Goal: Information Seeking & Learning: Learn about a topic

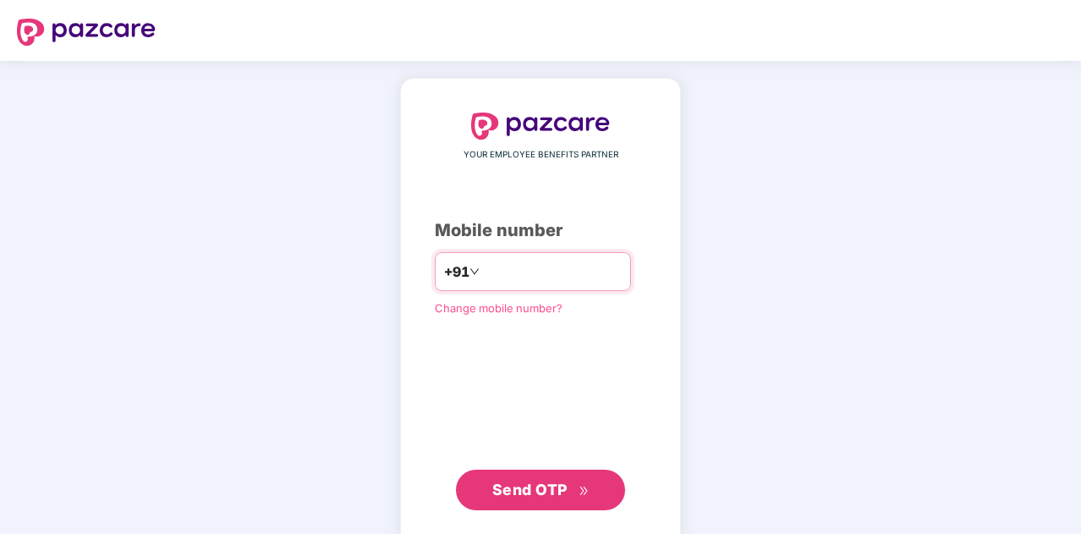
click at [574, 281] on input "number" at bounding box center [552, 271] width 139 height 27
type input "**********"
click at [527, 480] on span "Send OTP" at bounding box center [529, 489] width 75 height 18
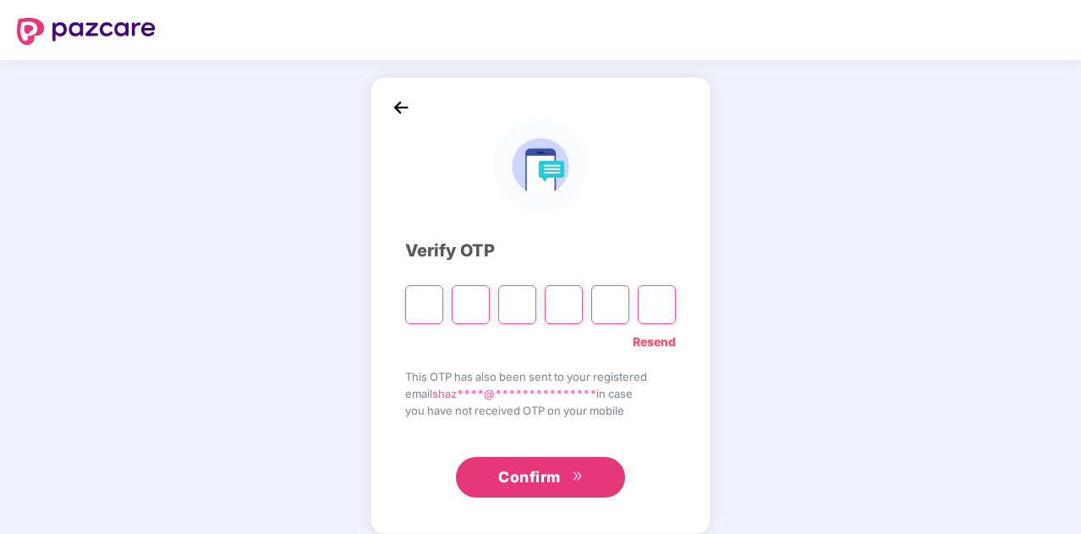
type input "*"
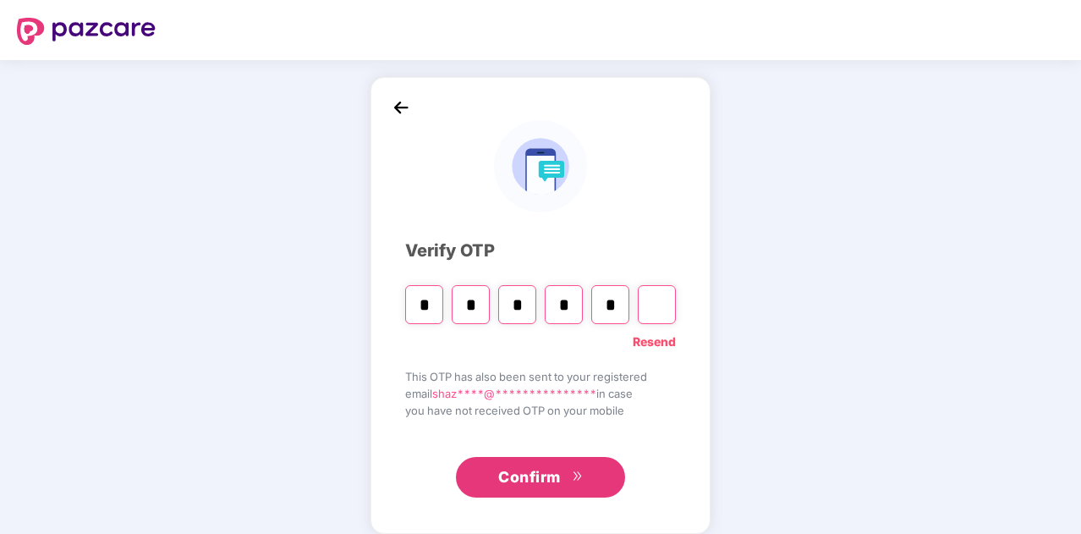
type input "*"
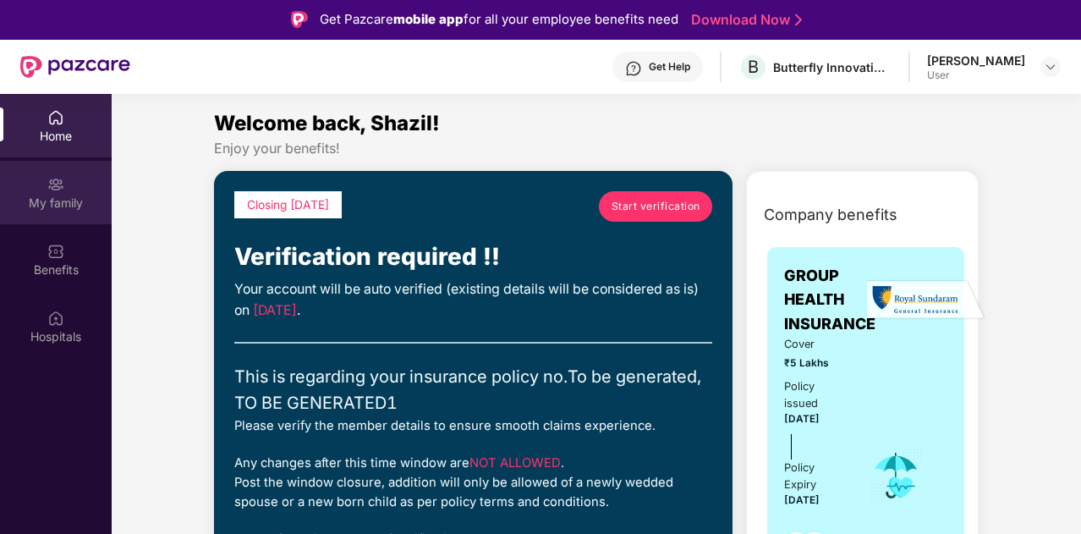
click at [37, 185] on div "My family" at bounding box center [56, 192] width 112 height 63
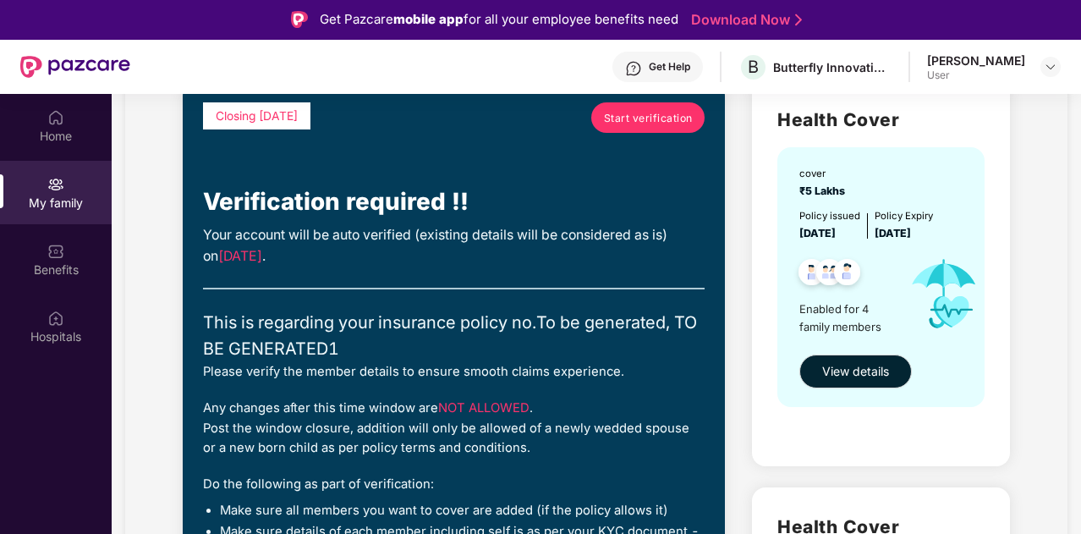
scroll to position [131, 0]
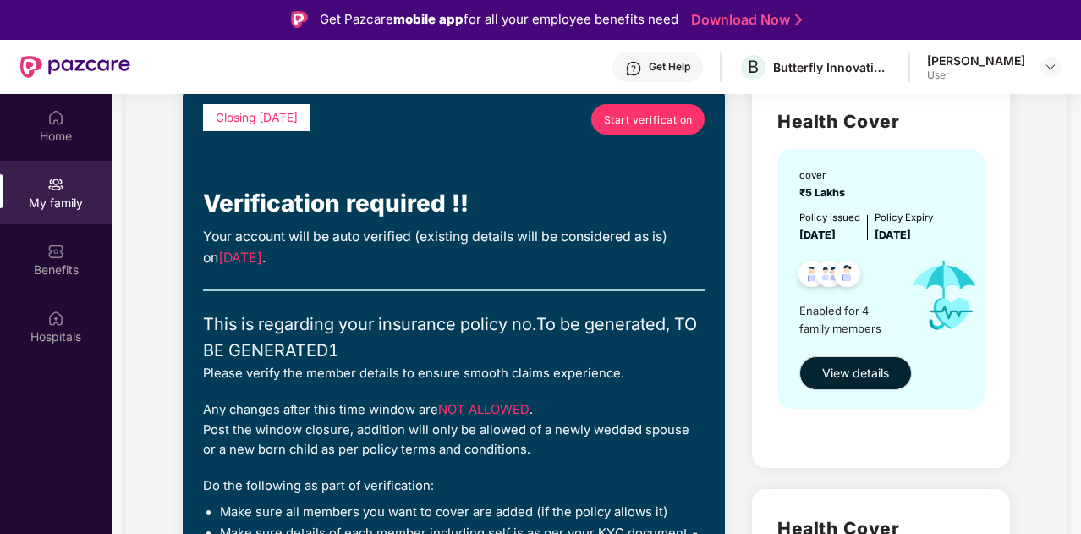
click at [52, 185] on img at bounding box center [55, 184] width 17 height 17
click at [657, 114] on span "Start verification" at bounding box center [648, 120] width 89 height 16
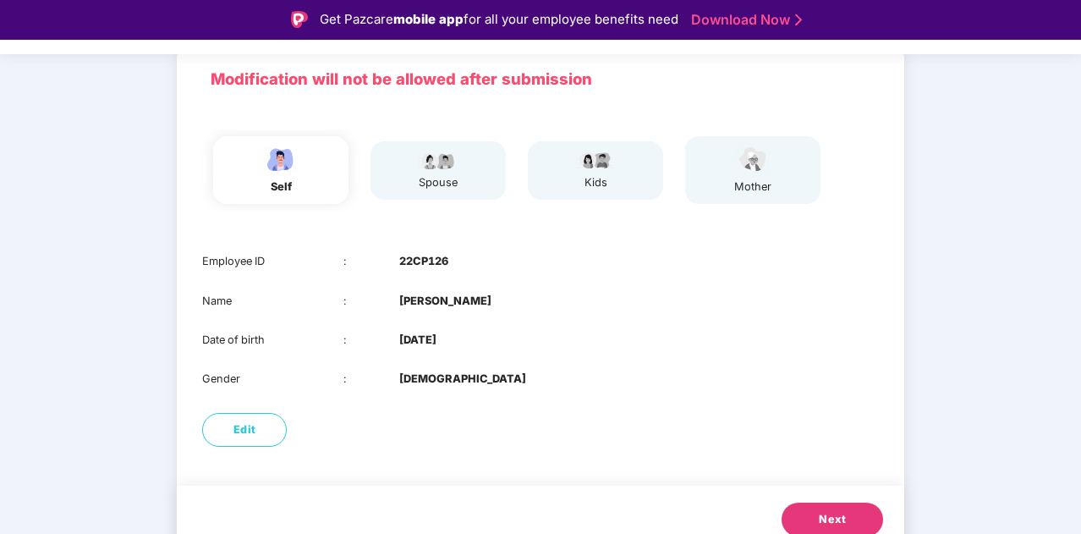
scroll to position [120, 0]
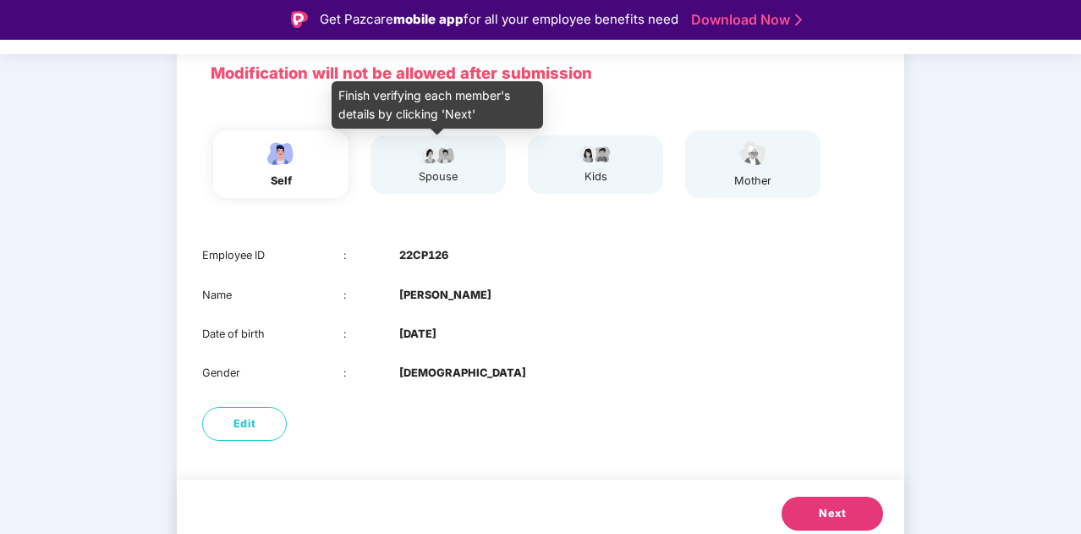
click at [448, 168] on div "spouse" at bounding box center [438, 176] width 42 height 17
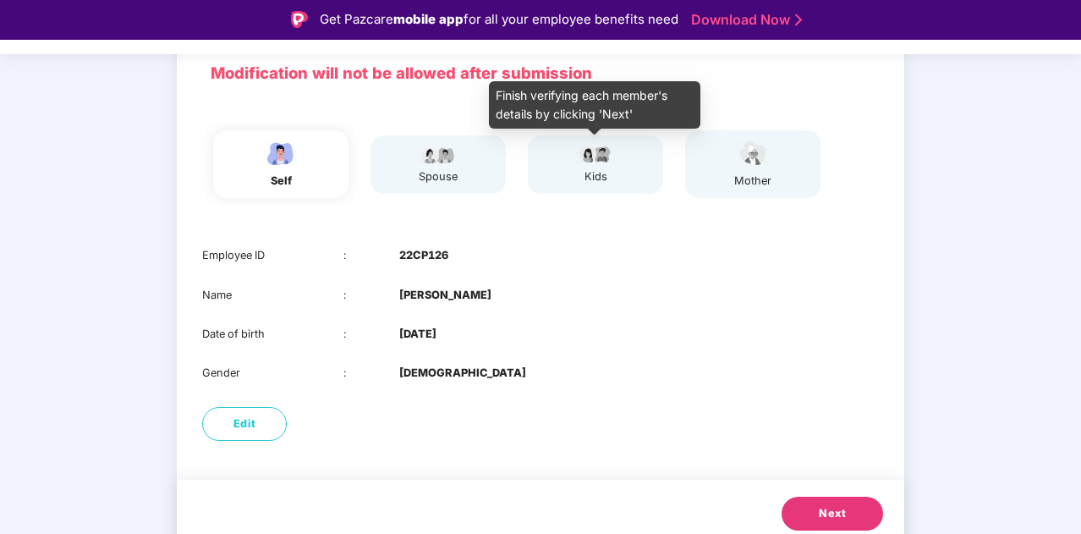
click at [589, 163] on img at bounding box center [595, 154] width 42 height 20
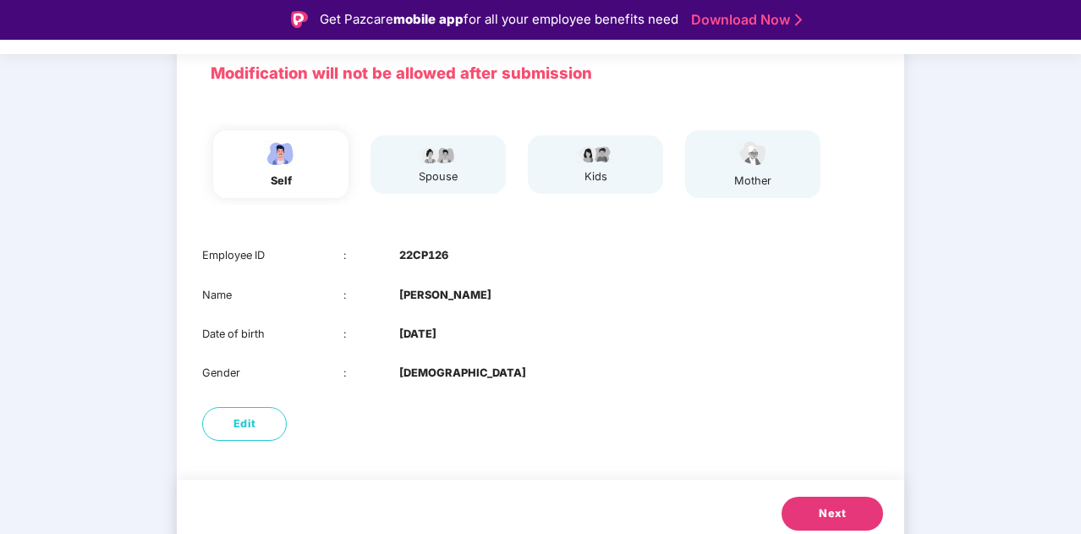
click at [730, 169] on div "mother" at bounding box center [752, 164] width 135 height 68
click at [233, 441] on div "Edit" at bounding box center [540, 423] width 727 height 51
click at [235, 431] on span "Edit" at bounding box center [244, 423] width 23 height 17
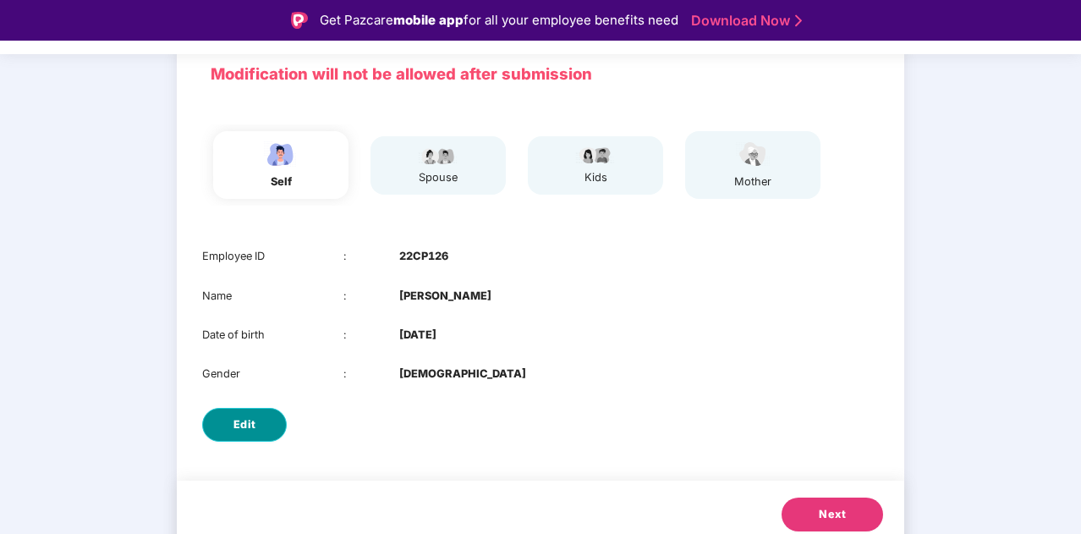
select select "****"
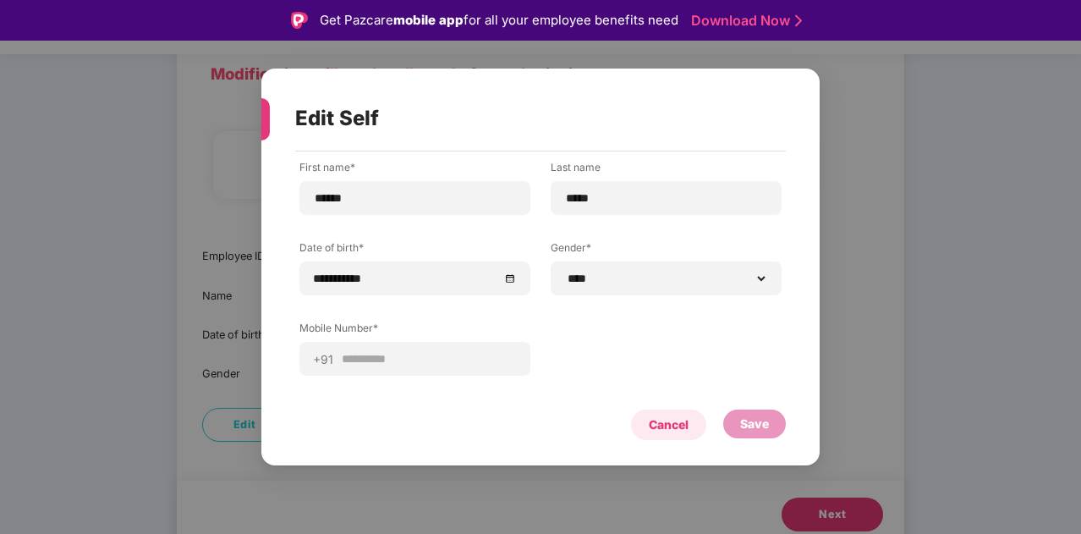
click at [651, 422] on div "Cancel" at bounding box center [669, 424] width 40 height 19
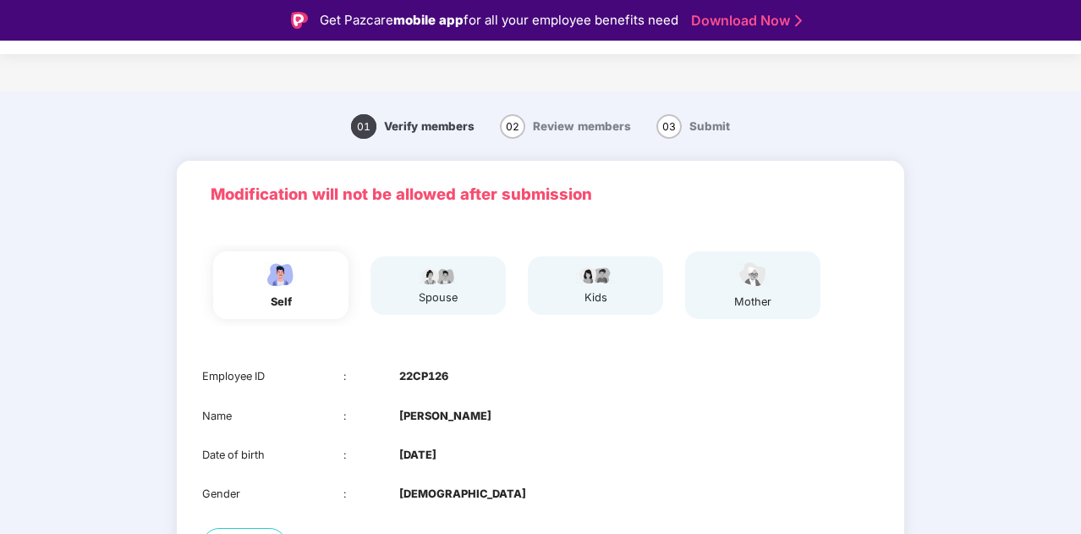
scroll to position [133, 0]
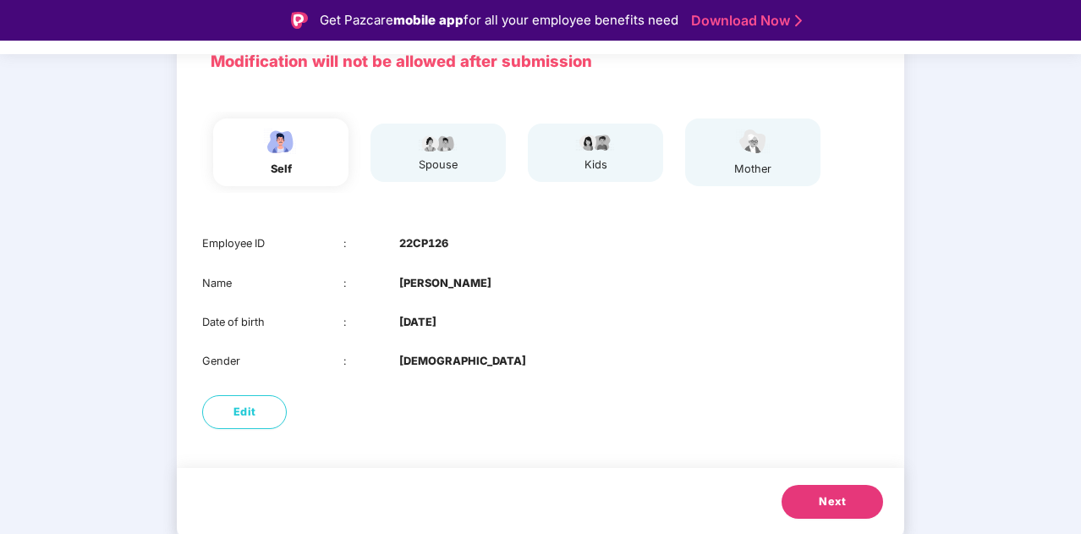
click at [862, 507] on button "Next" at bounding box center [832, 502] width 101 height 34
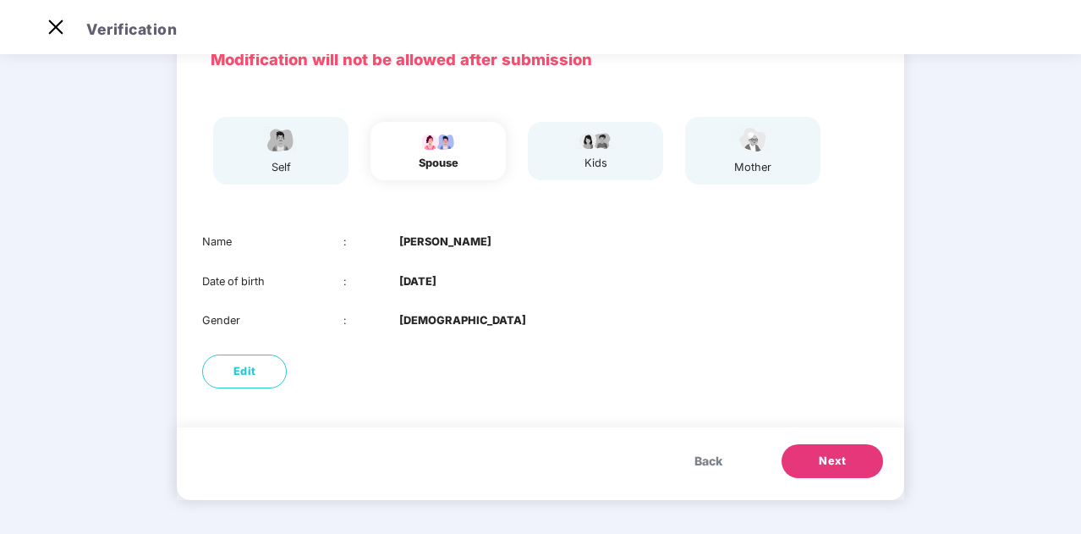
scroll to position [93, 0]
click at [261, 366] on button "Edit" at bounding box center [244, 372] width 85 height 34
select select "******"
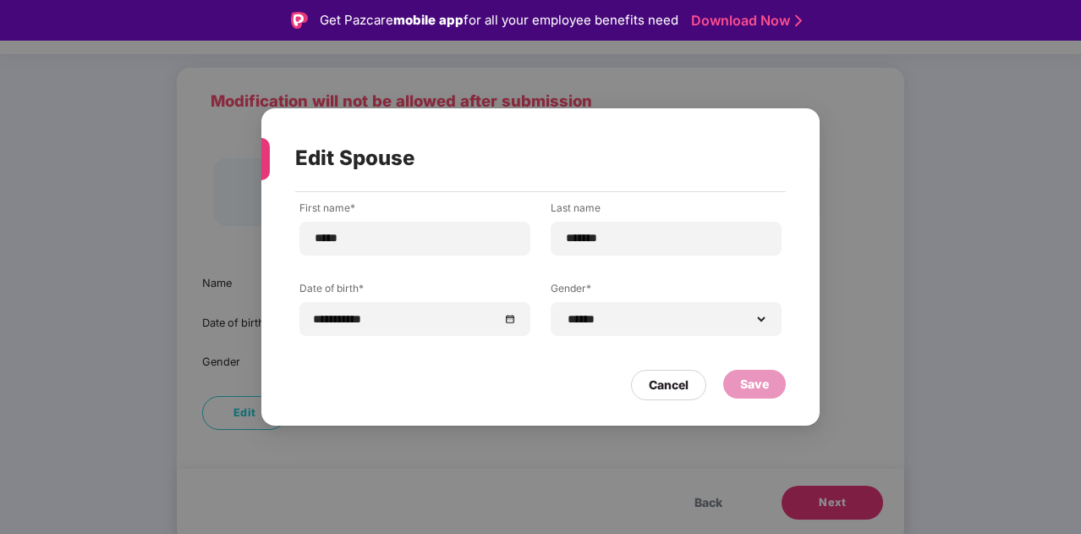
scroll to position [41, 0]
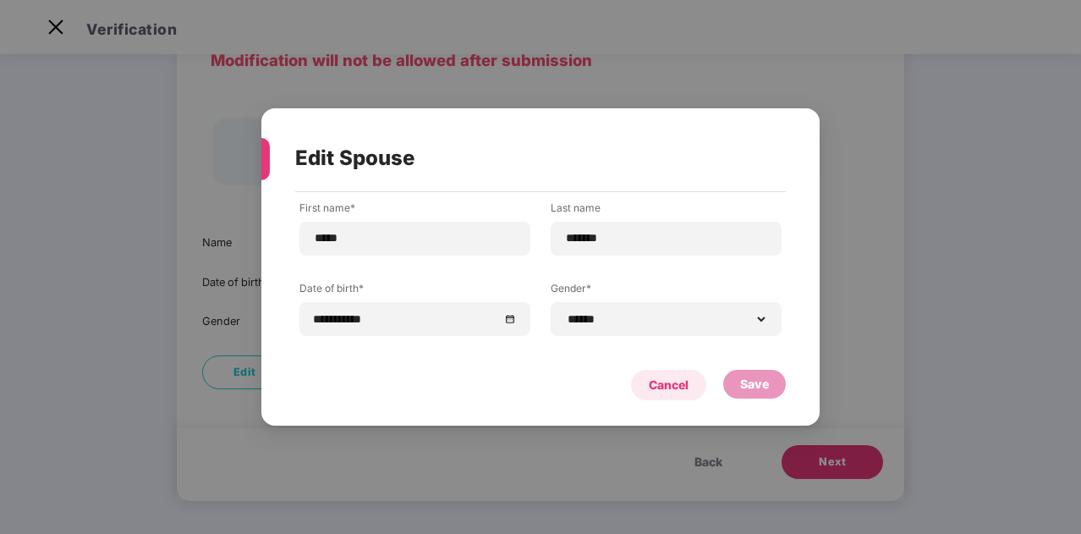
click at [658, 375] on div "Cancel" at bounding box center [668, 385] width 75 height 30
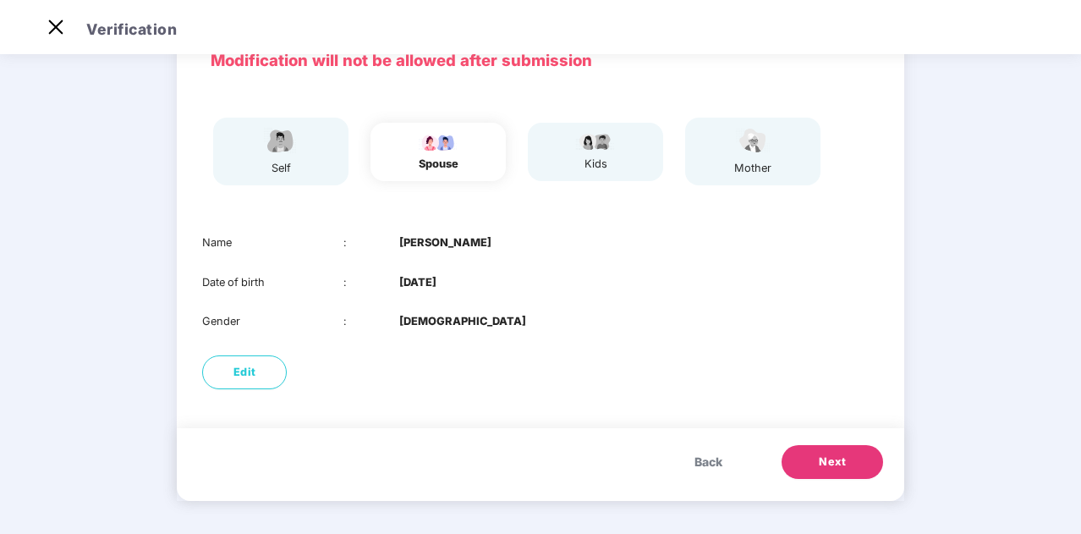
click at [577, 131] on img at bounding box center [595, 141] width 42 height 20
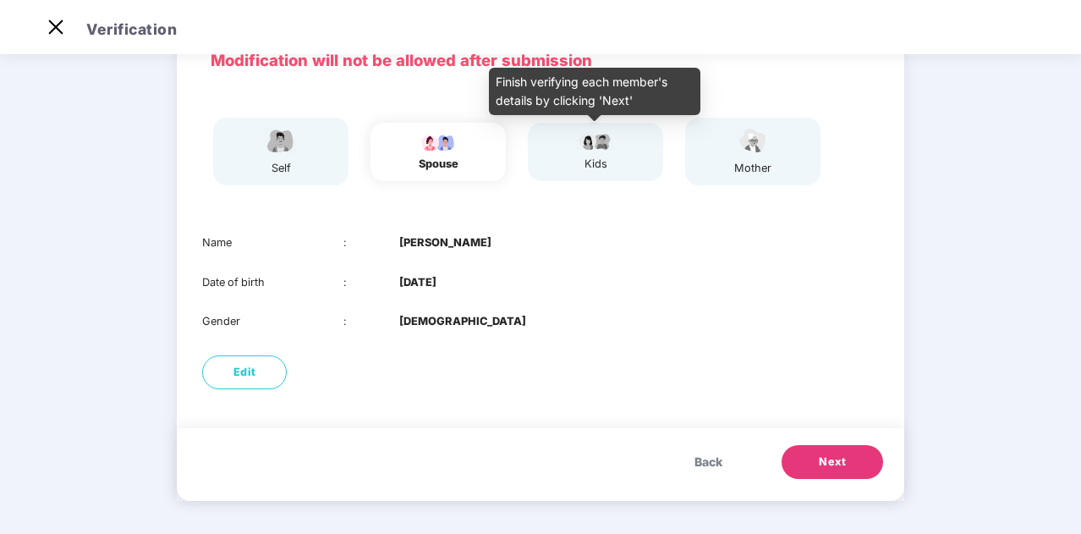
click at [585, 139] on img at bounding box center [595, 141] width 42 height 20
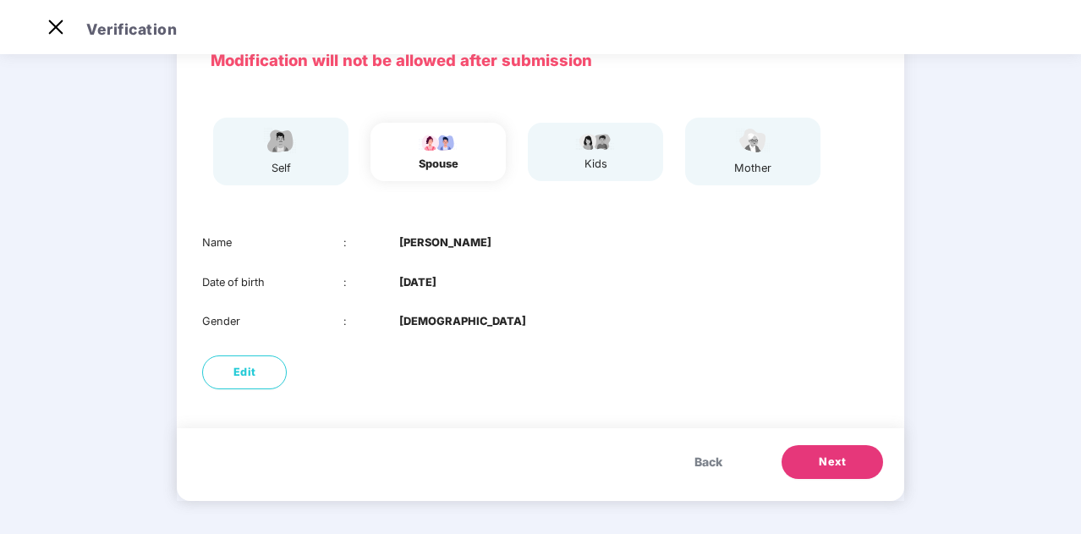
click at [848, 454] on button "Next" at bounding box center [832, 462] width 101 height 34
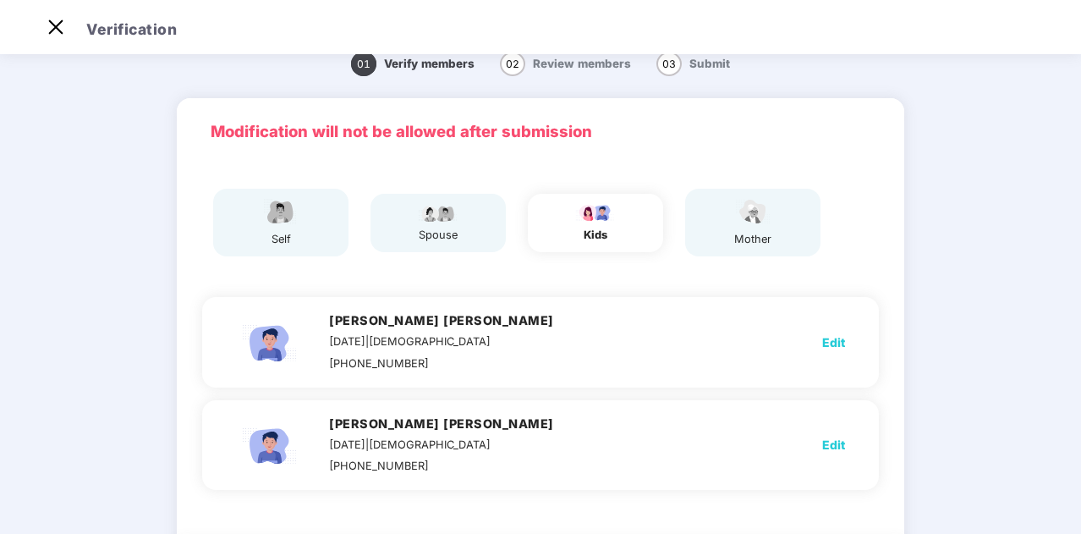
scroll to position [0, 0]
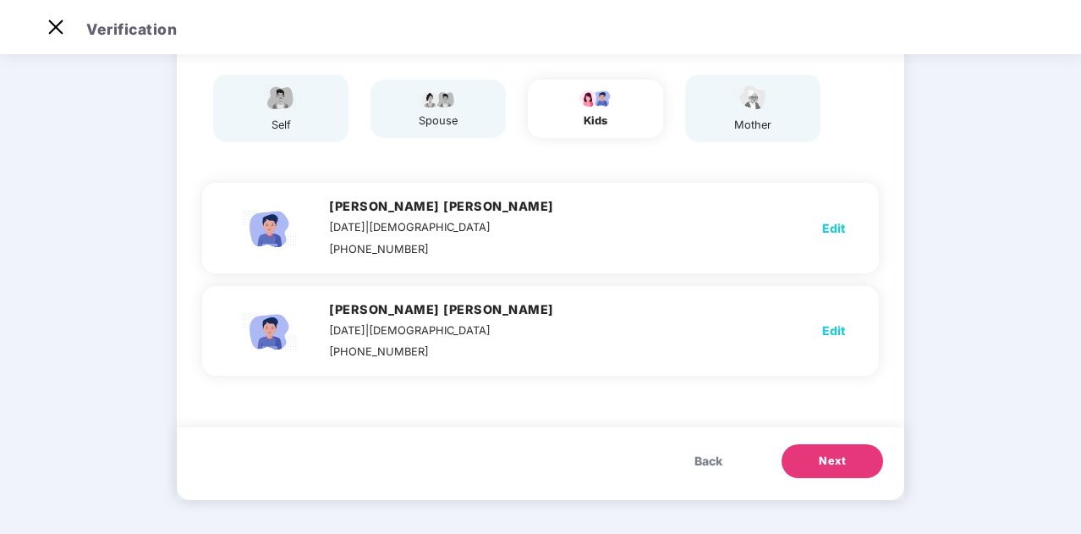
click at [809, 458] on button "Next" at bounding box center [832, 461] width 101 height 34
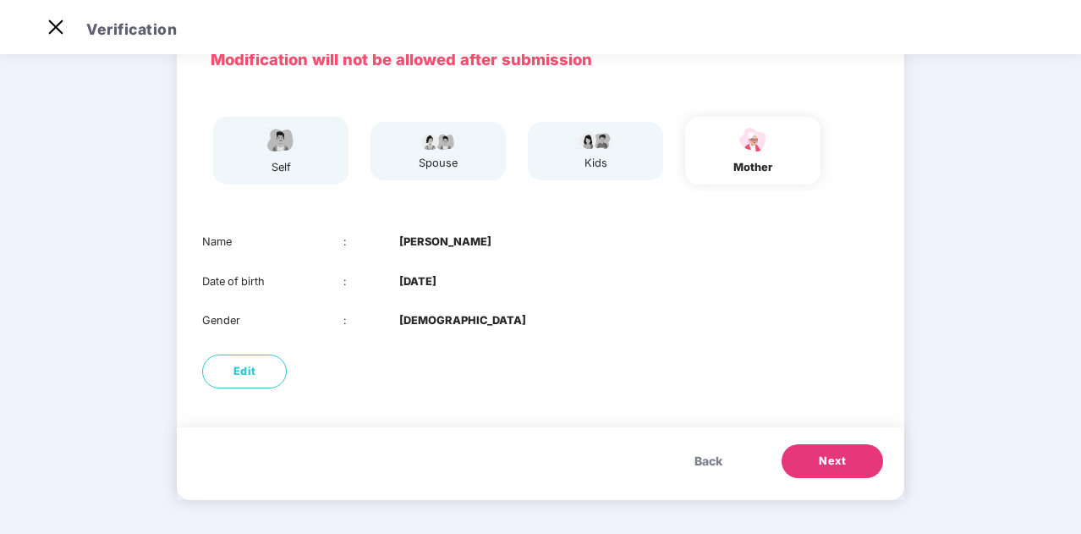
scroll to position [93, 0]
click at [829, 454] on span "Next" at bounding box center [832, 461] width 27 height 17
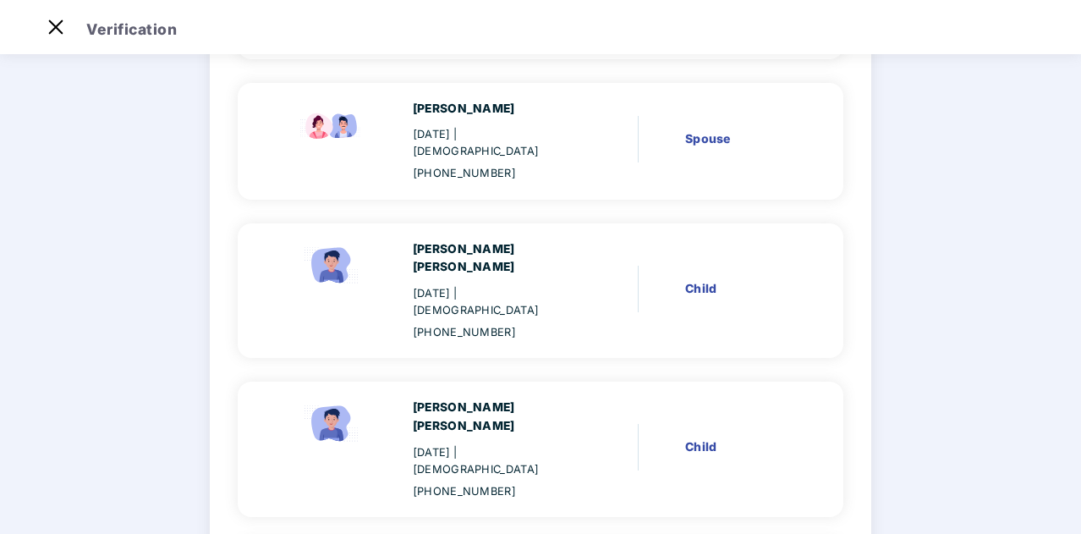
scroll to position [444, 0]
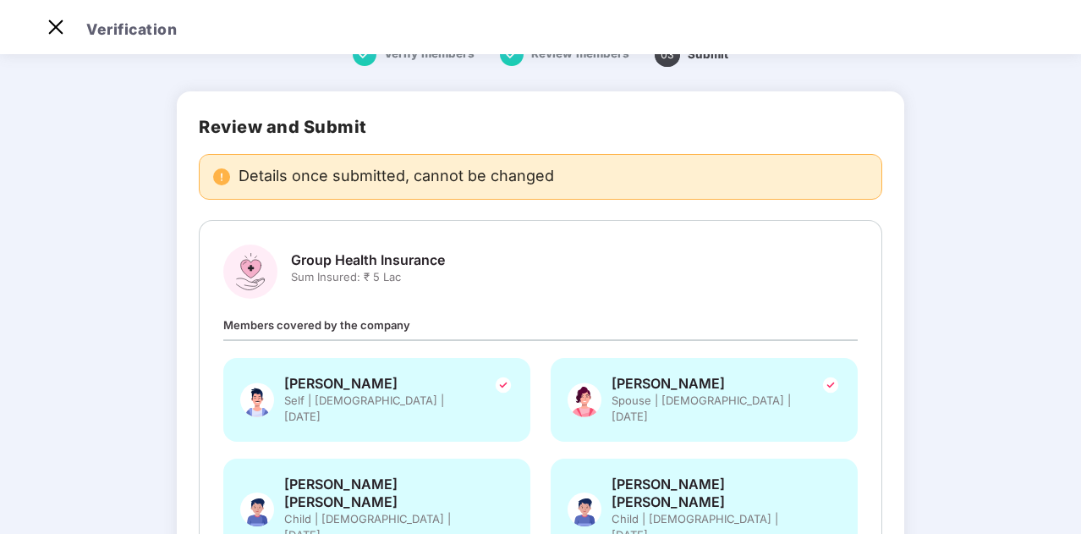
scroll to position [0, 0]
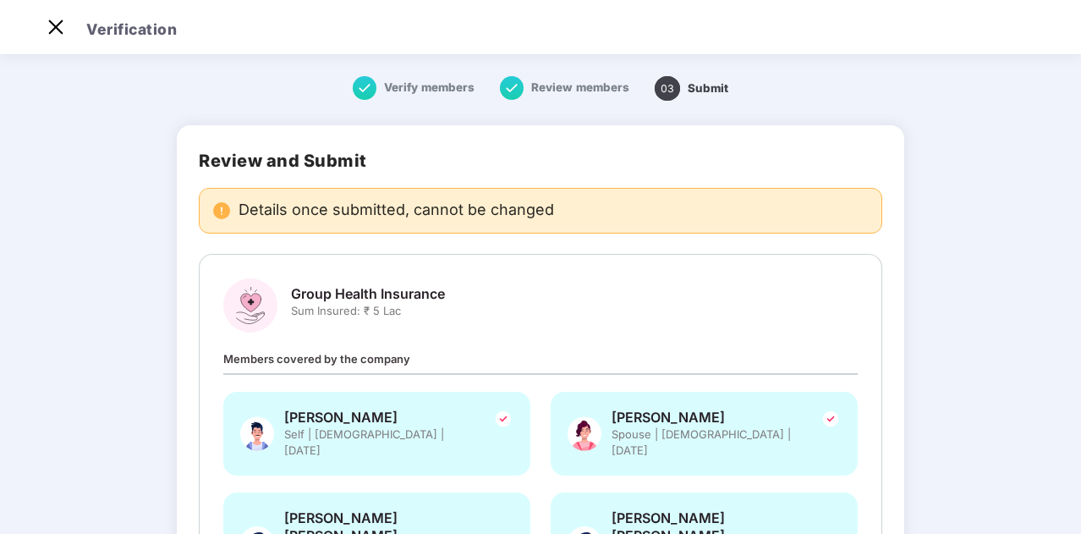
click at [46, 42] on header "Verification" at bounding box center [540, 27] width 1081 height 54
click at [51, 33] on img at bounding box center [55, 27] width 27 height 27
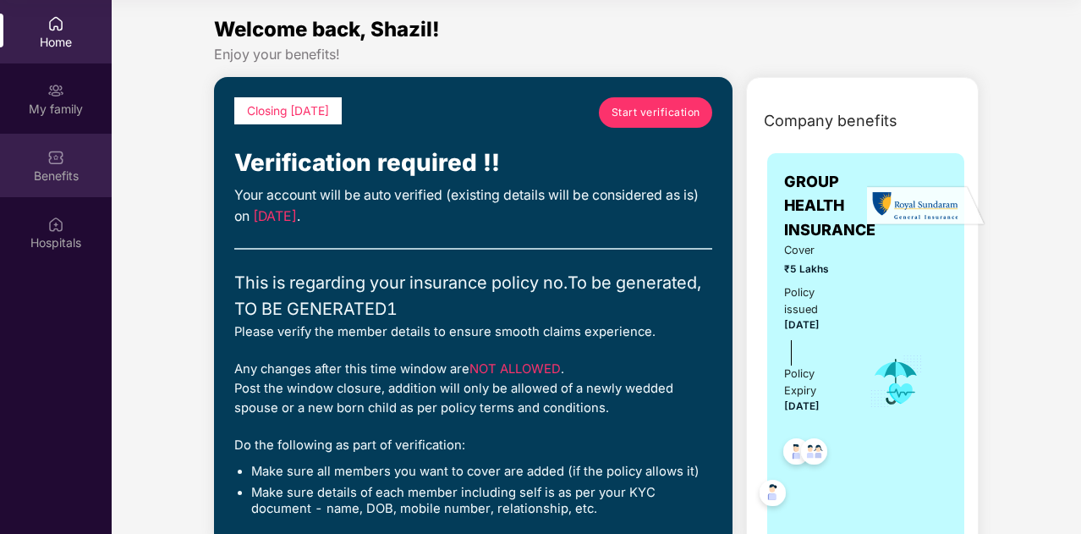
click at [58, 171] on div "Benefits" at bounding box center [56, 175] width 112 height 17
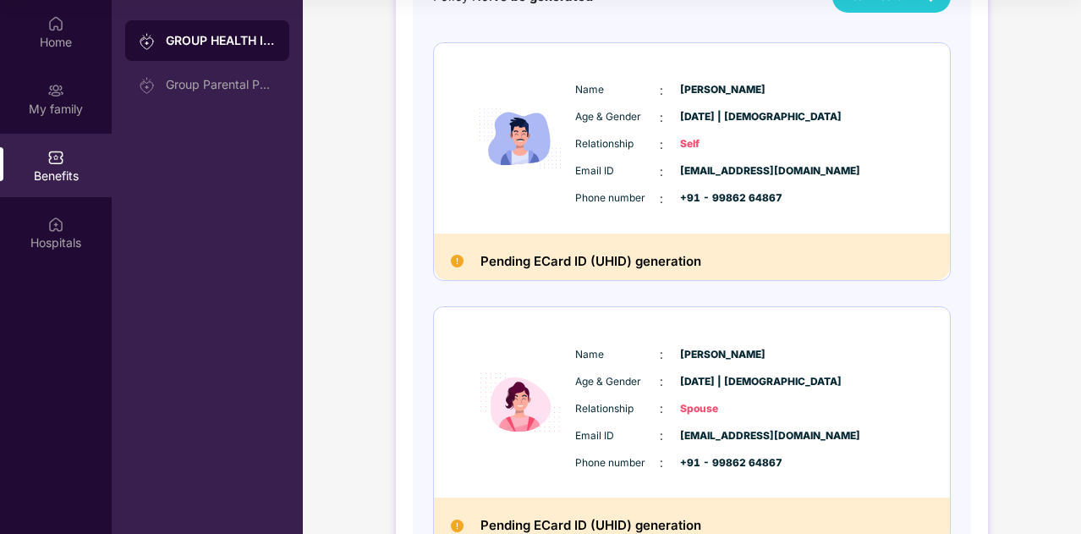
scroll to position [81, 0]
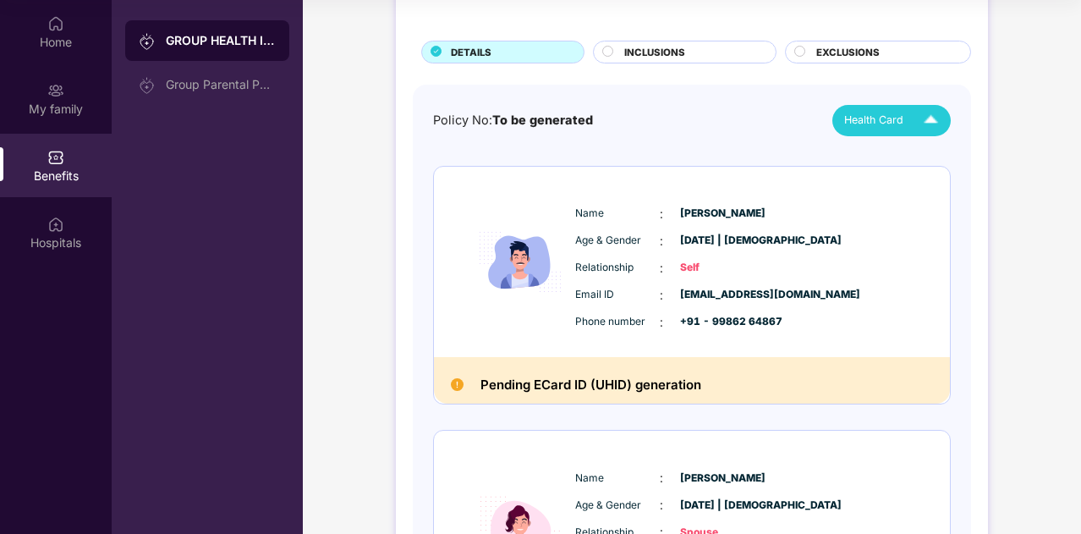
click at [903, 121] on div "Health Card" at bounding box center [894, 121] width 101 height 30
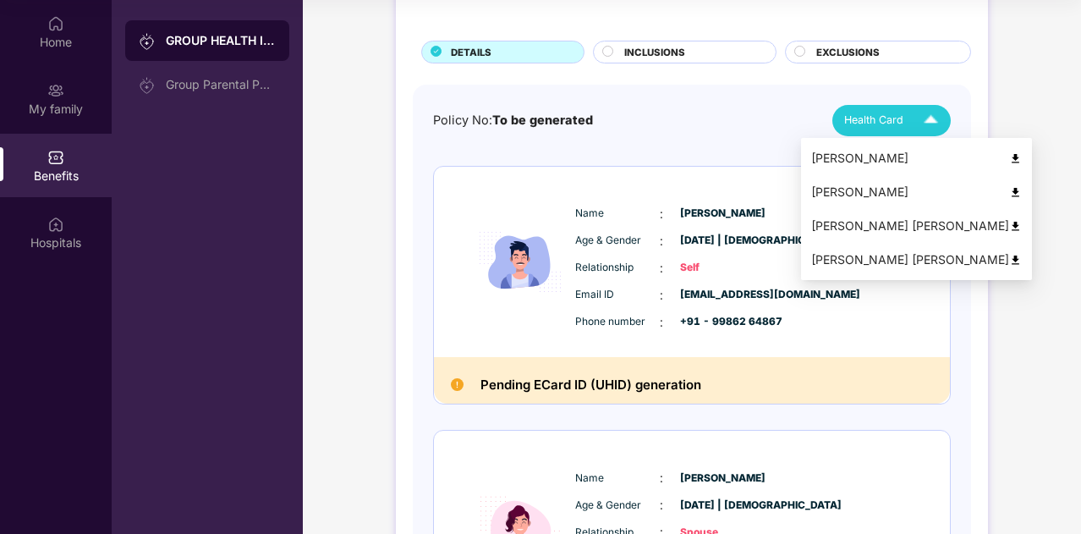
click at [1009, 157] on img at bounding box center [1015, 158] width 13 height 13
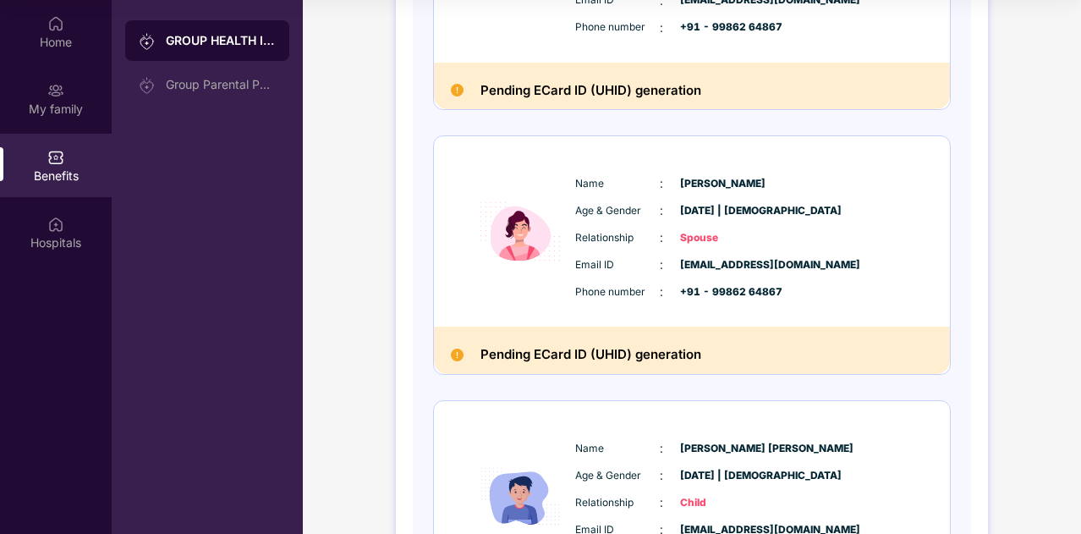
scroll to position [0, 0]
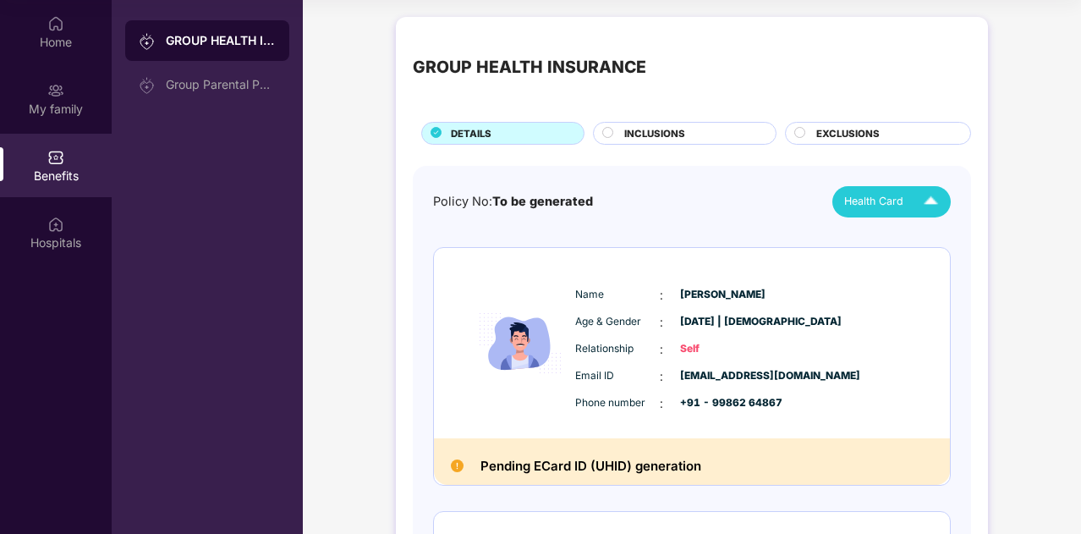
click at [657, 138] on span "INCLUSIONS" at bounding box center [654, 133] width 61 height 15
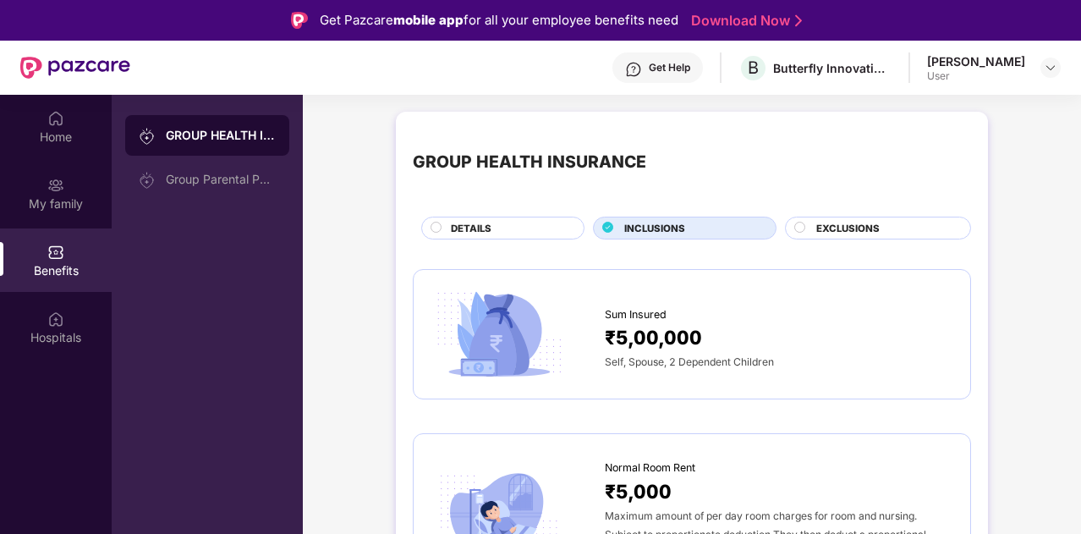
click at [908, 229] on div "EXCLUSIONS" at bounding box center [885, 230] width 154 height 18
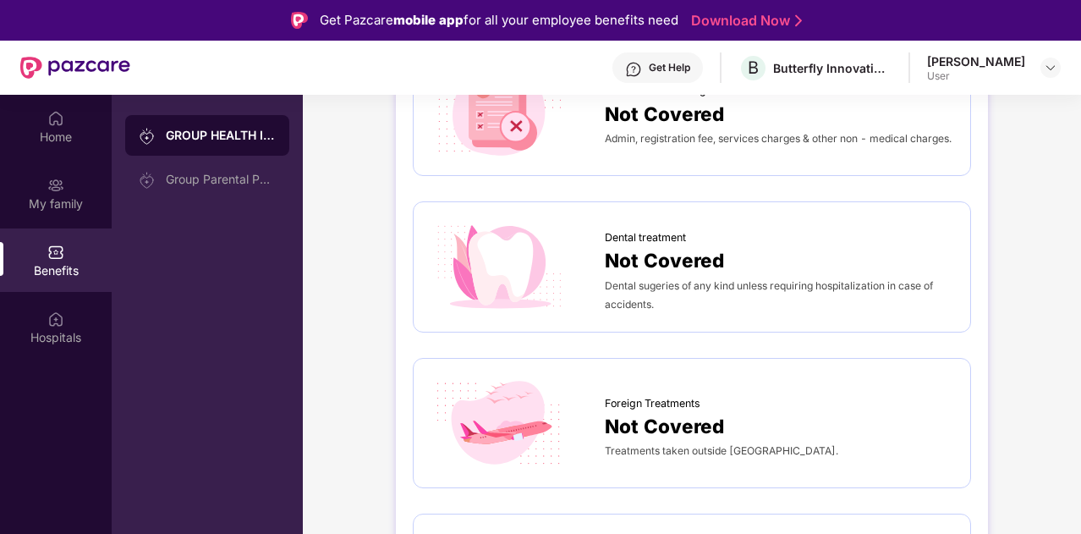
scroll to position [540, 0]
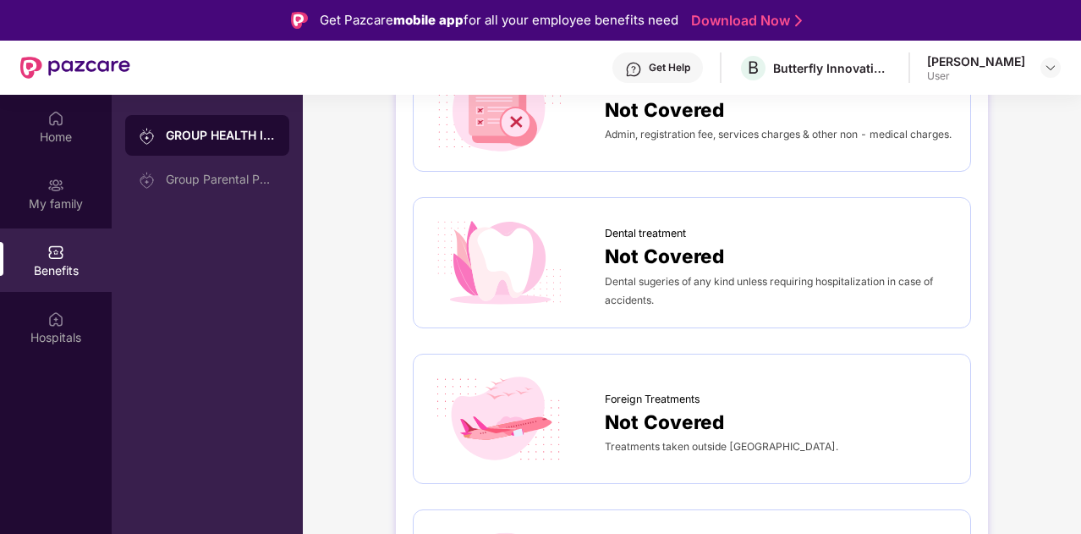
click at [776, 276] on span "Dental sugeries of any kind unless requiring hospitalization in case of acciden…" at bounding box center [769, 290] width 328 height 31
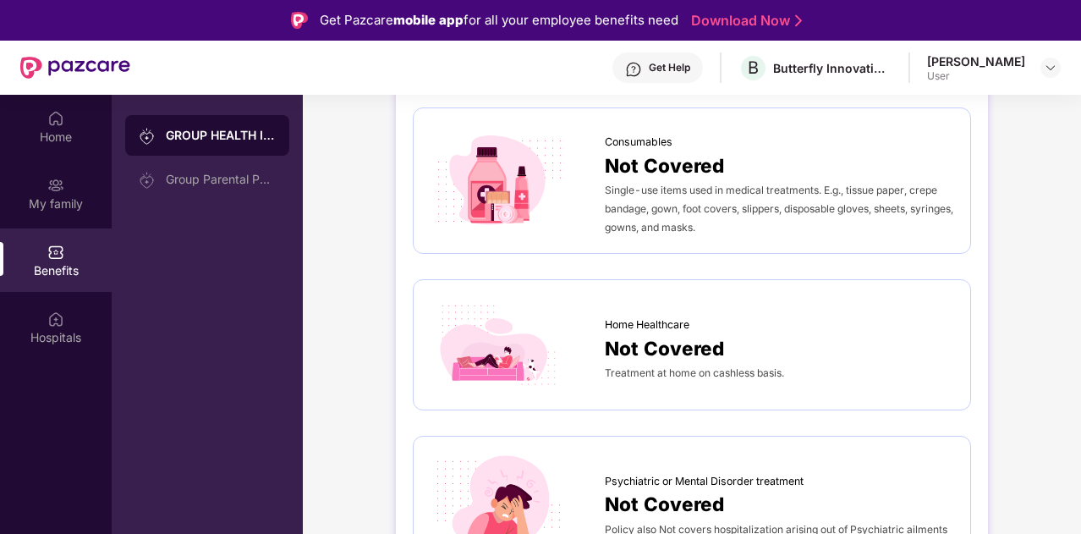
scroll to position [95, 0]
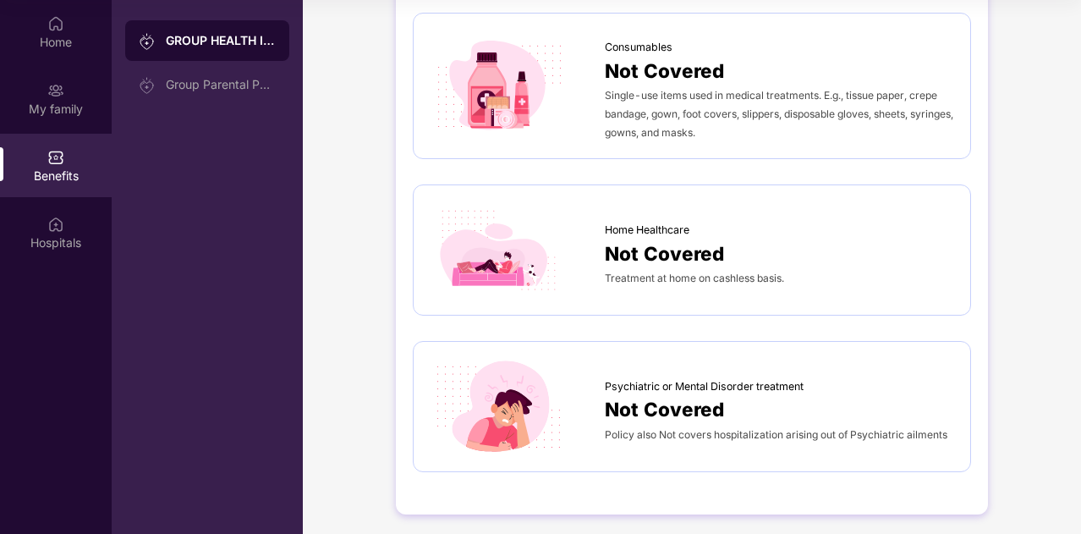
click at [213, 104] on div "Group Parental Policy" at bounding box center [207, 84] width 164 height 41
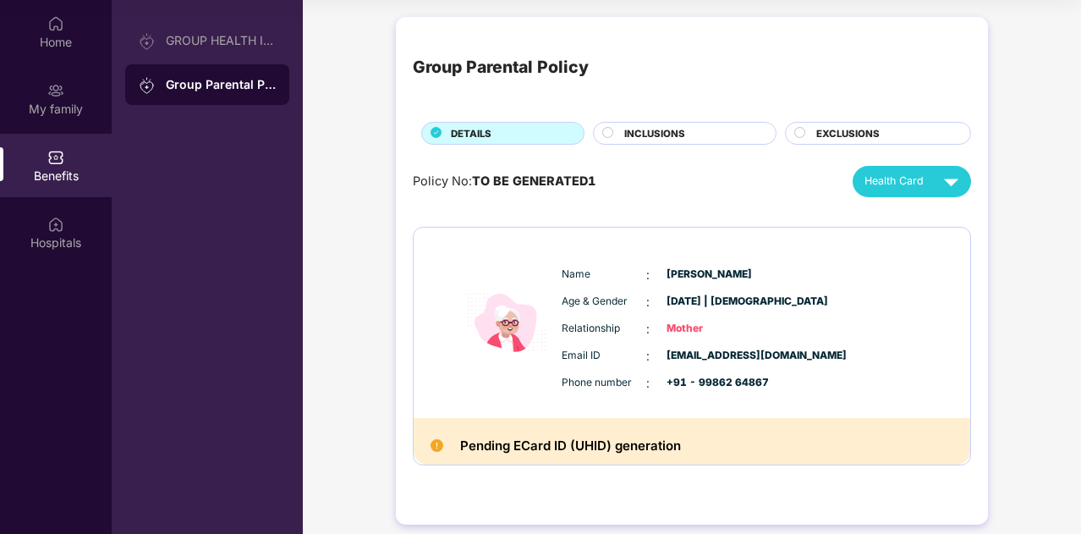
click at [666, 129] on span "INCLUSIONS" at bounding box center [654, 133] width 61 height 15
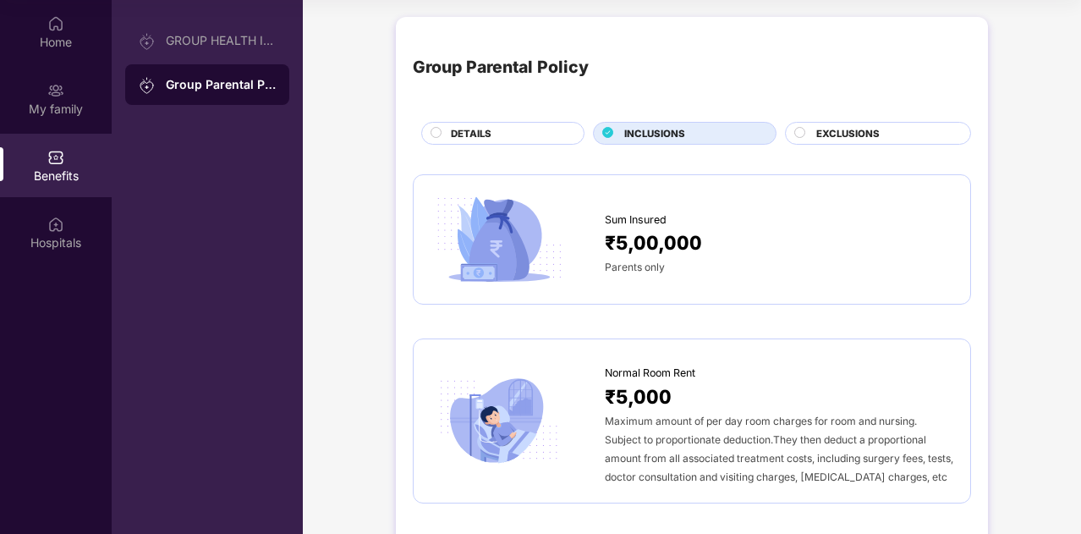
click at [864, 143] on div "EXCLUSIONS" at bounding box center [885, 135] width 154 height 18
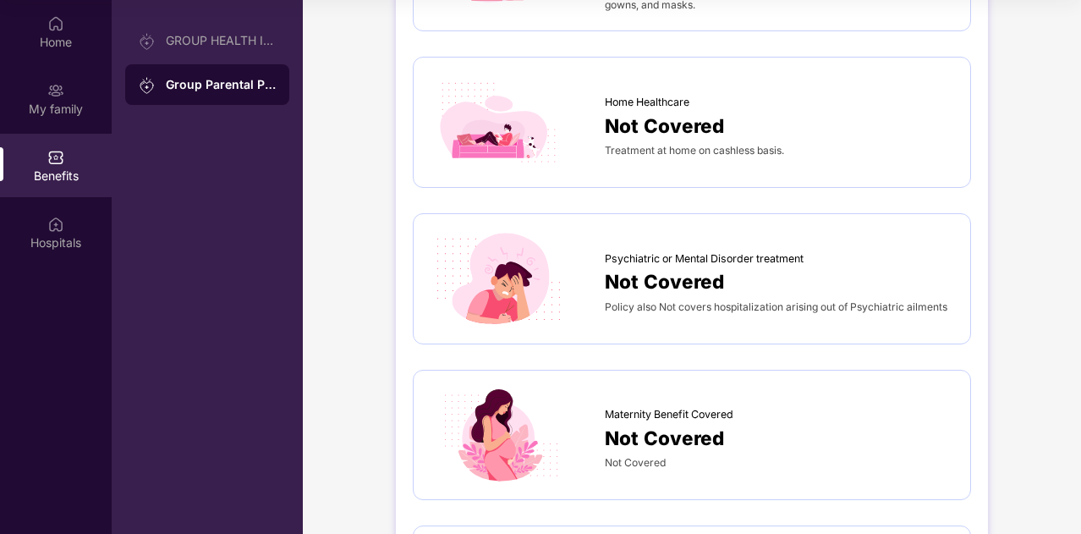
scroll to position [1566, 0]
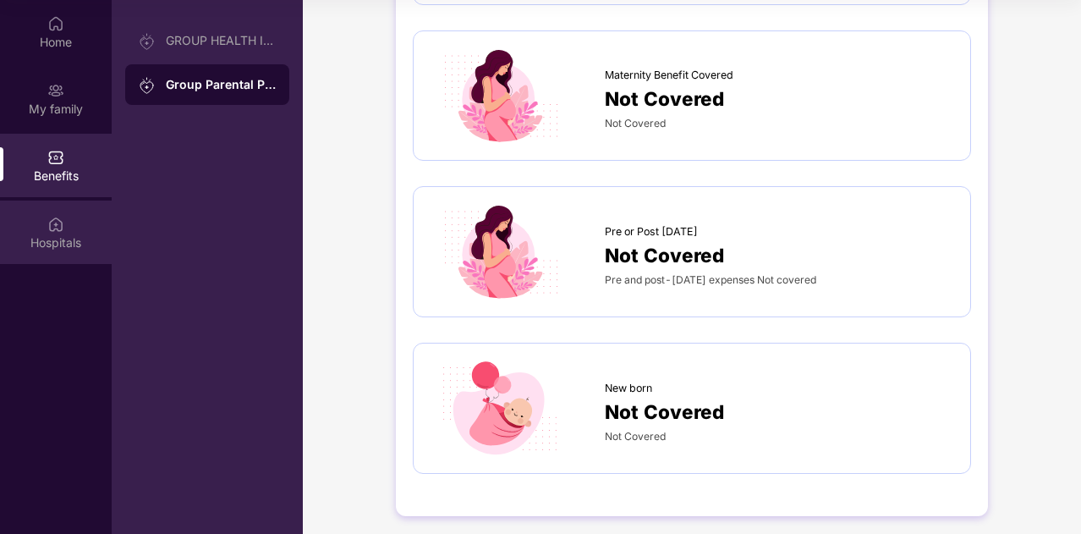
click at [77, 206] on div "Hospitals" at bounding box center [56, 231] width 112 height 63
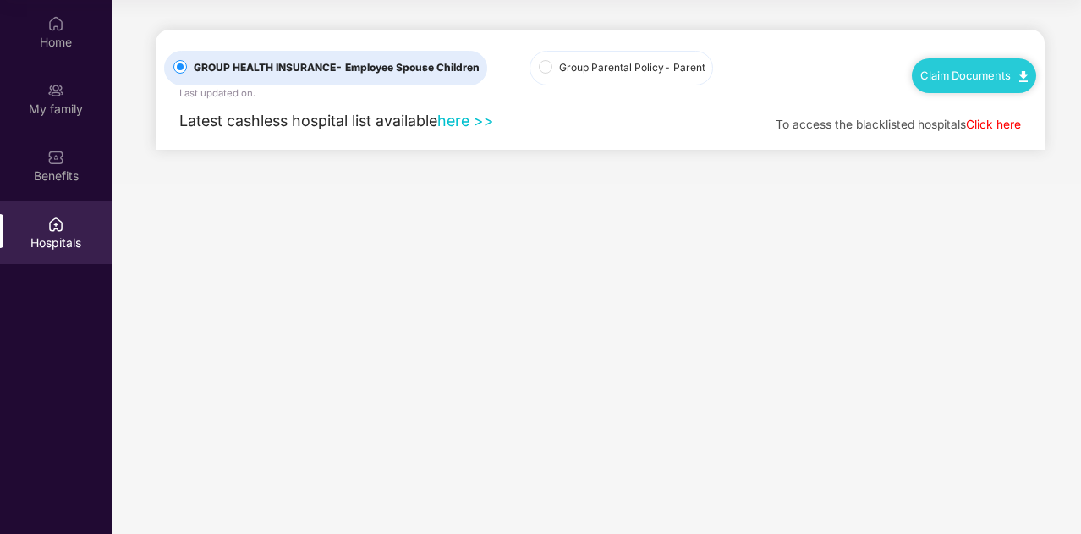
click at [475, 109] on div "Latest cashless hospital list available here >>" at bounding box center [329, 121] width 330 height 24
click at [475, 119] on link "here >>" at bounding box center [465, 121] width 57 height 18
click at [568, 58] on label "Group Parental Policy - Parent" at bounding box center [621, 68] width 184 height 35
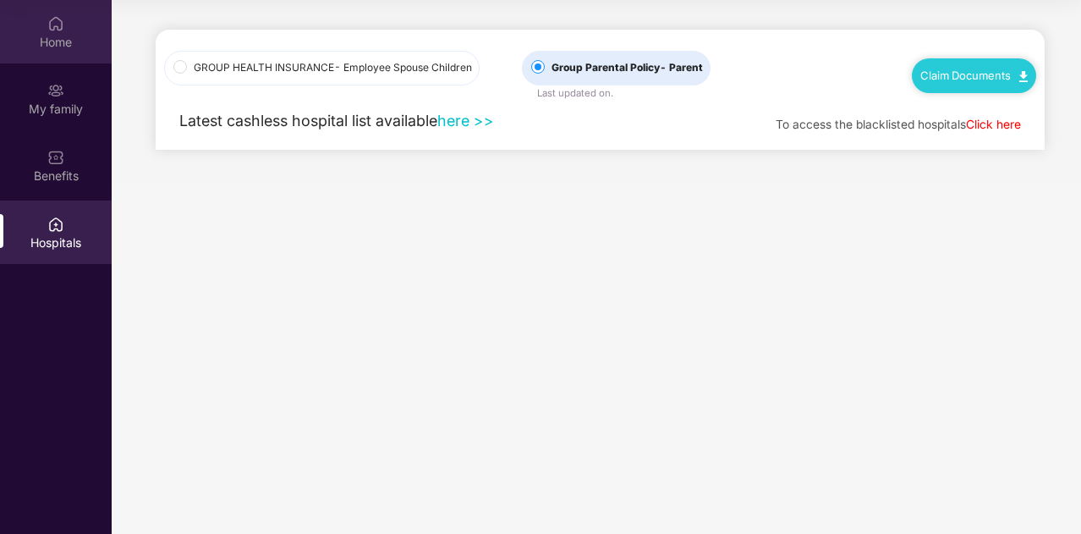
click at [52, 26] on img at bounding box center [55, 23] width 17 height 17
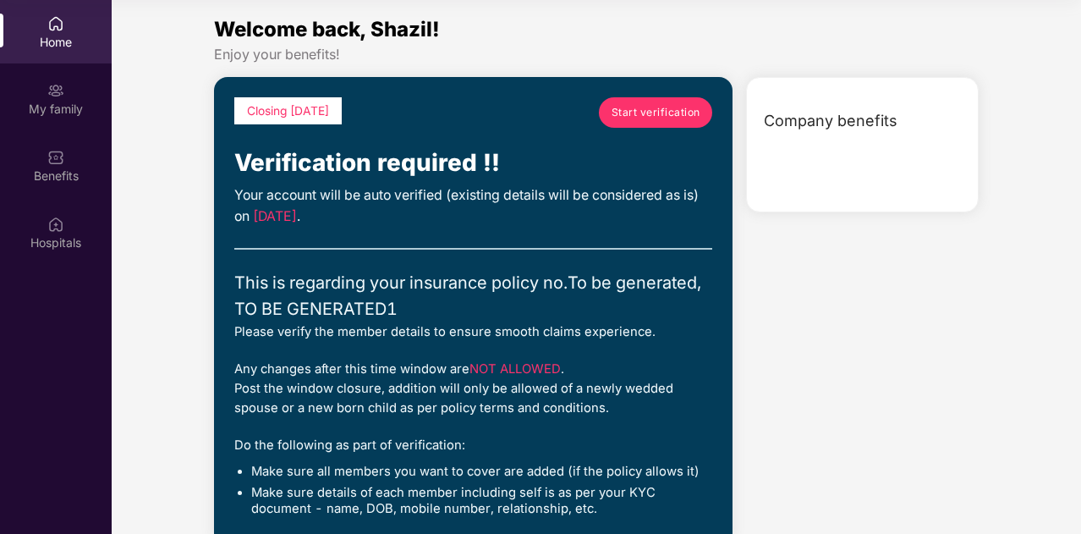
click at [52, 26] on img at bounding box center [55, 23] width 17 height 17
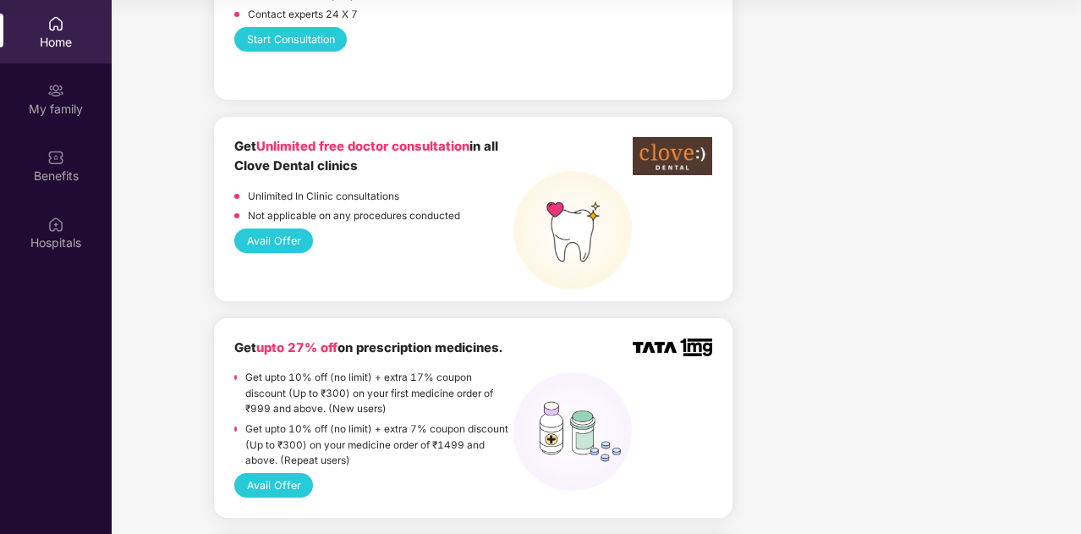
scroll to position [1399, 0]
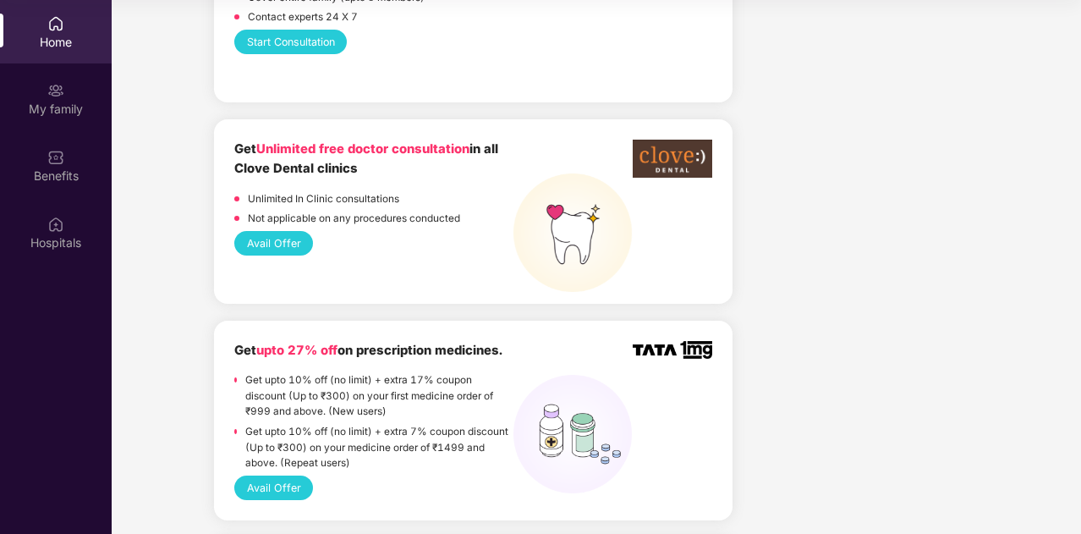
click at [275, 236] on button "Avail Offer" at bounding box center [273, 243] width 79 height 25
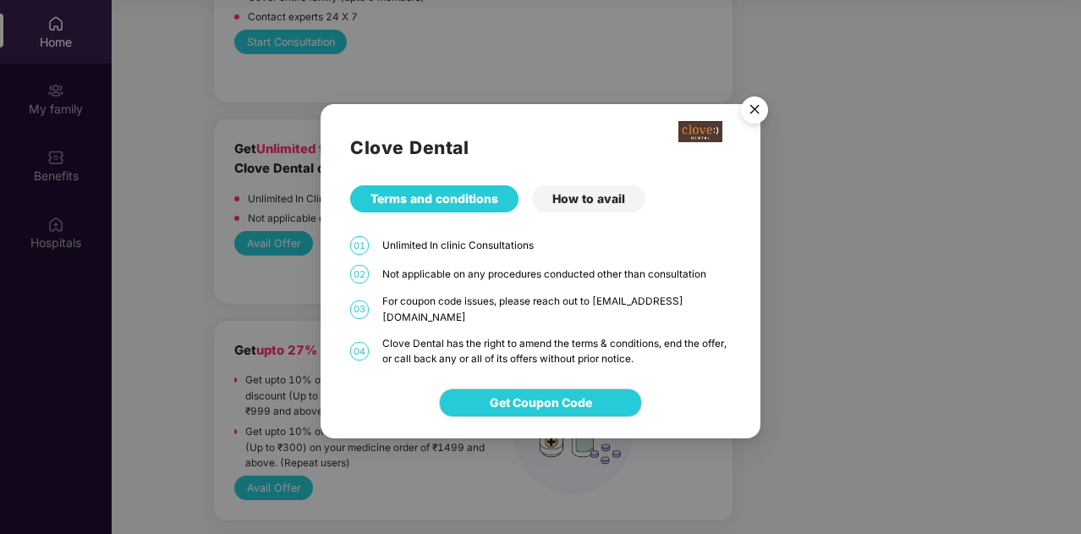
click at [586, 212] on div "How to avail" at bounding box center [588, 198] width 113 height 27
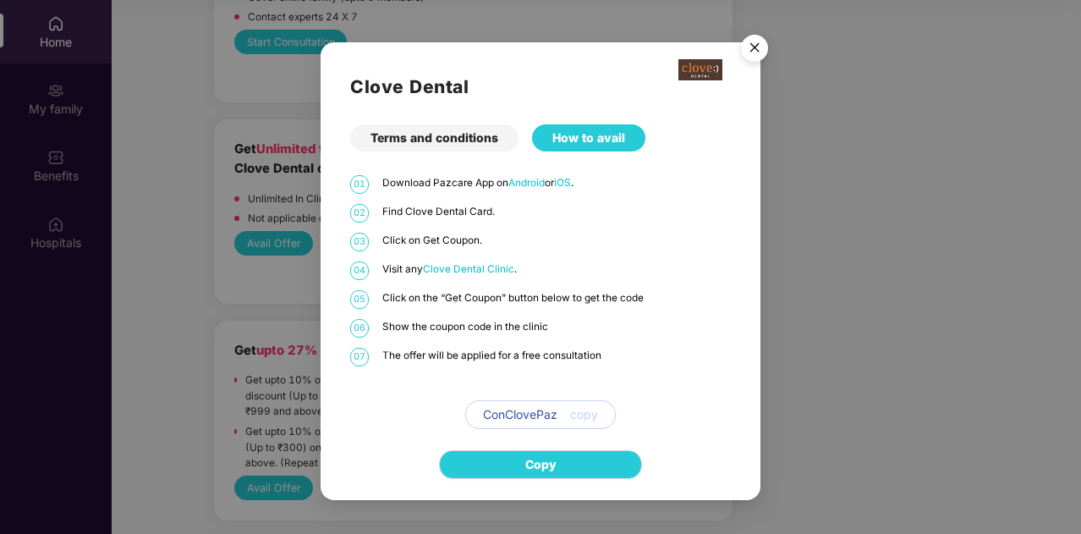
click at [593, 414] on span "copy" at bounding box center [584, 414] width 28 height 19
click at [583, 415] on span "copy" at bounding box center [584, 414] width 28 height 19
click at [553, 456] on span "Copy" at bounding box center [540, 464] width 31 height 19
click at [757, 41] on img "Close" at bounding box center [754, 50] width 47 height 47
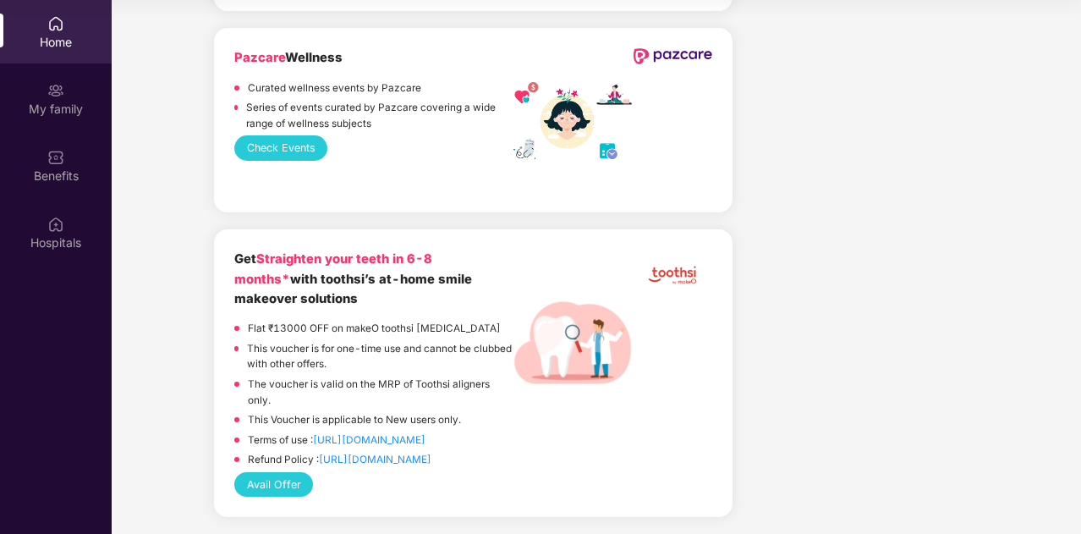
scroll to position [5361, 0]
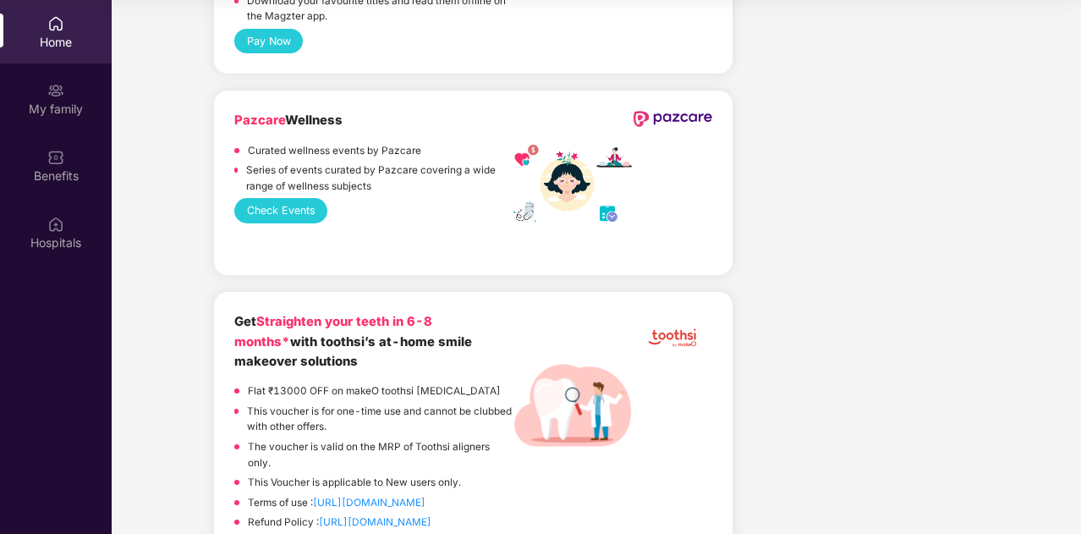
click at [64, 14] on div "Home" at bounding box center [56, 31] width 112 height 63
click at [390, 149] on p "Curated wellness events by Pazcare" at bounding box center [334, 151] width 173 height 16
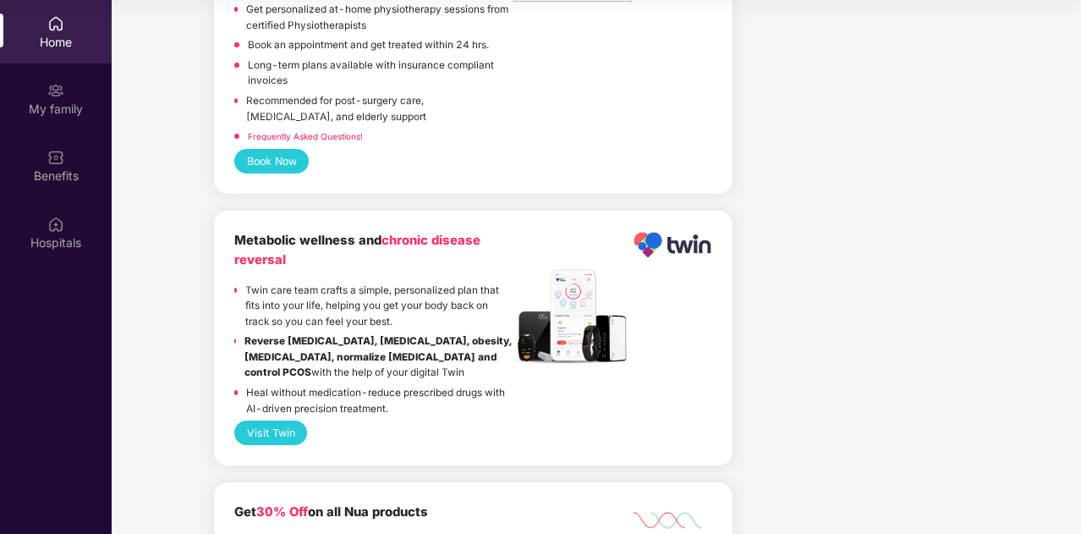
scroll to position [2909, 0]
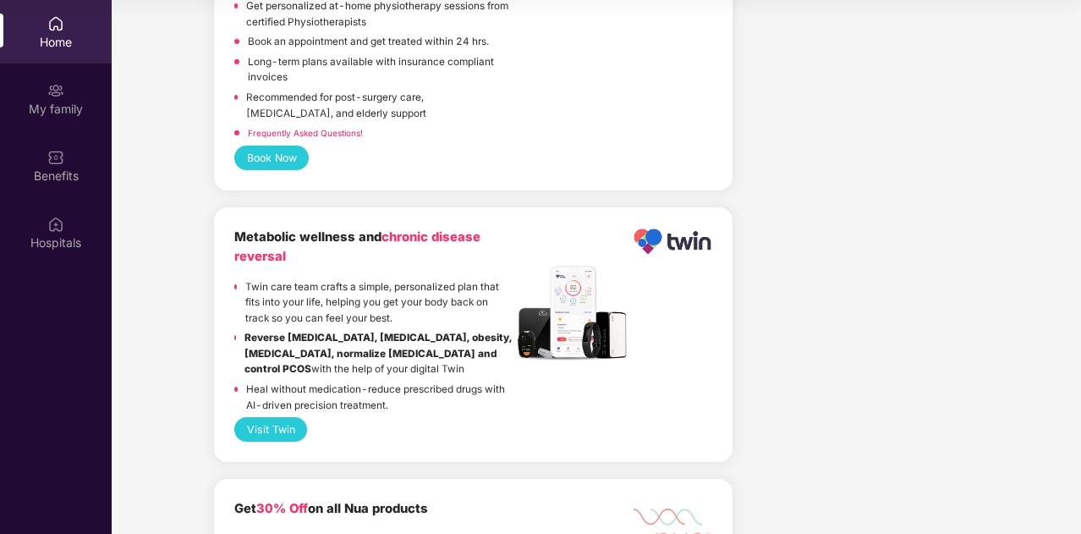
click at [271, 422] on button "Visit Twin" at bounding box center [270, 429] width 73 height 25
